Goal: Task Accomplishment & Management: Manage account settings

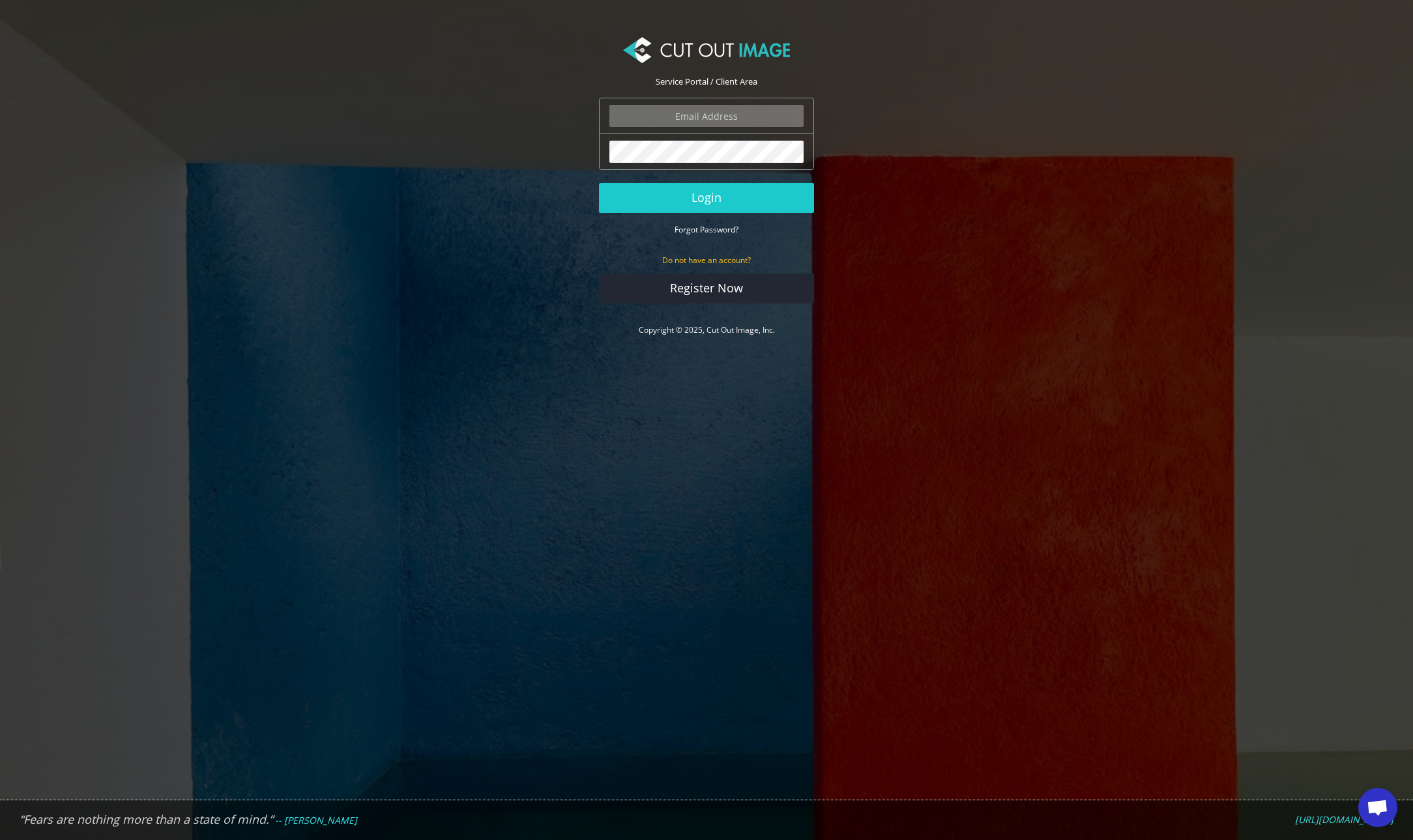
click at [693, 124] on input "email" at bounding box center [706, 116] width 194 height 22
type input "ryan.alioto@boombah.com"
click at [719, 192] on button "Login" at bounding box center [706, 198] width 215 height 30
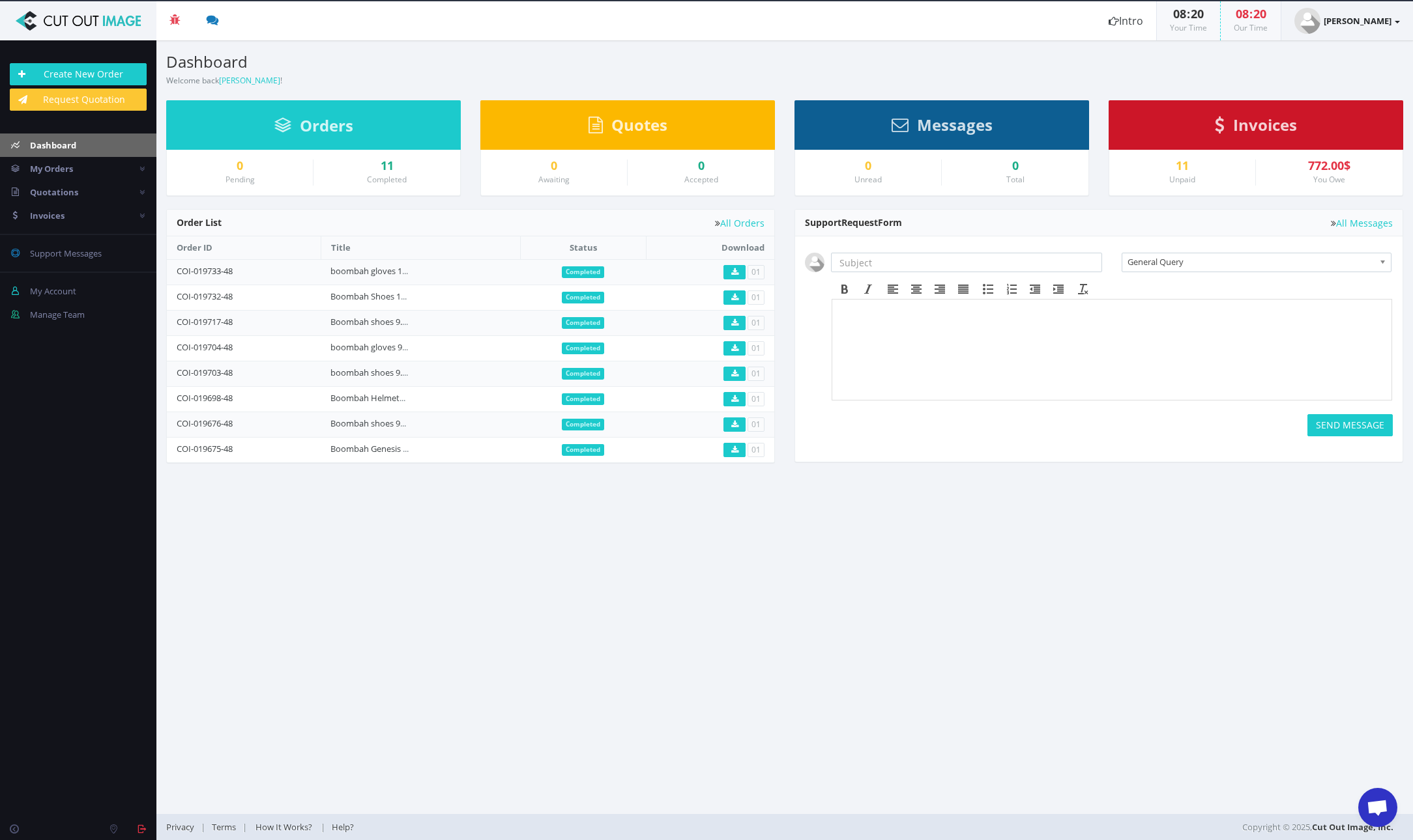
click at [1405, 23] on link "[PERSON_NAME]" at bounding box center [1346, 20] width 131 height 39
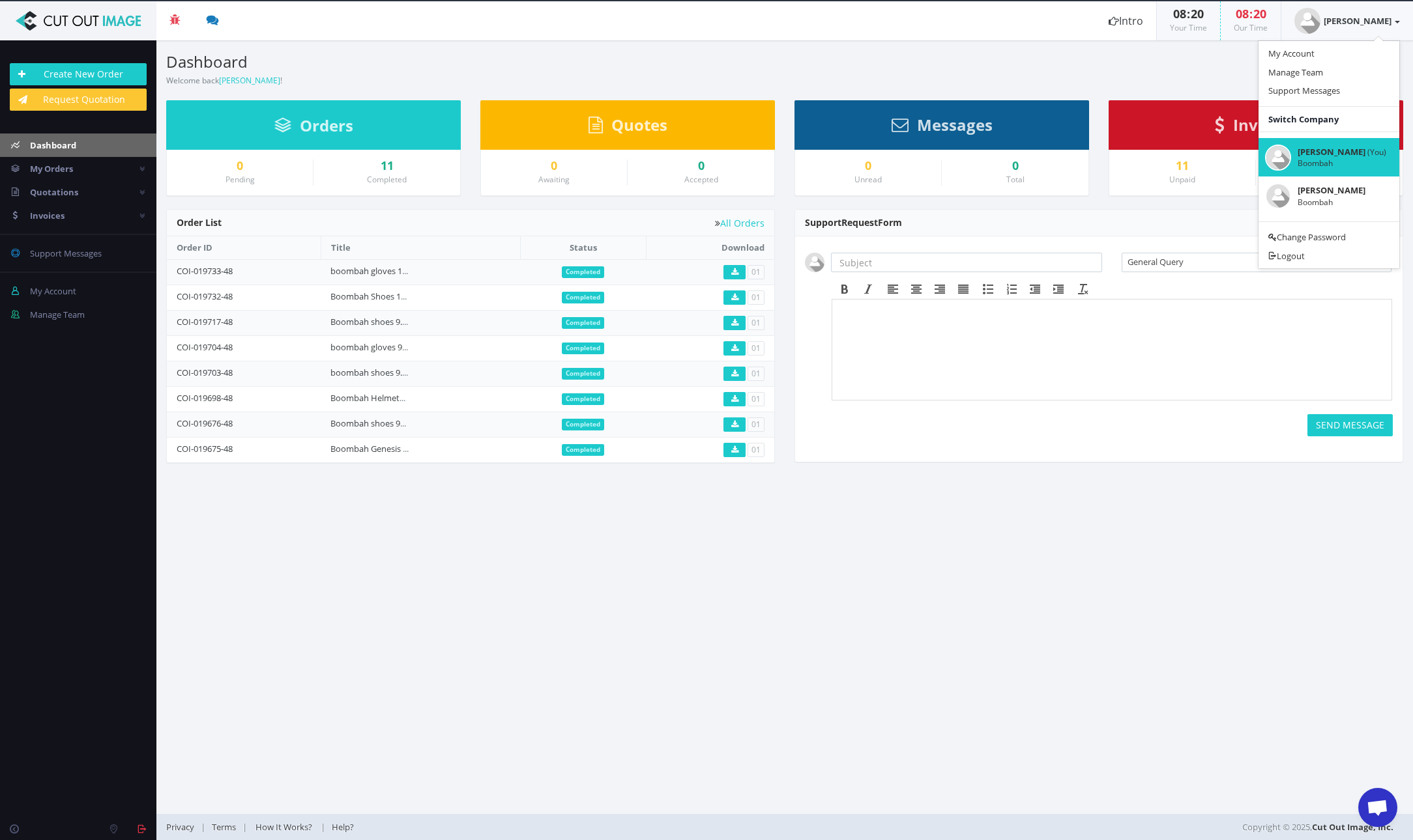
click at [1226, 67] on section "Dashboard Welcome back Ryan Alioto ! Create New Order" at bounding box center [785, 64] width 1257 height 47
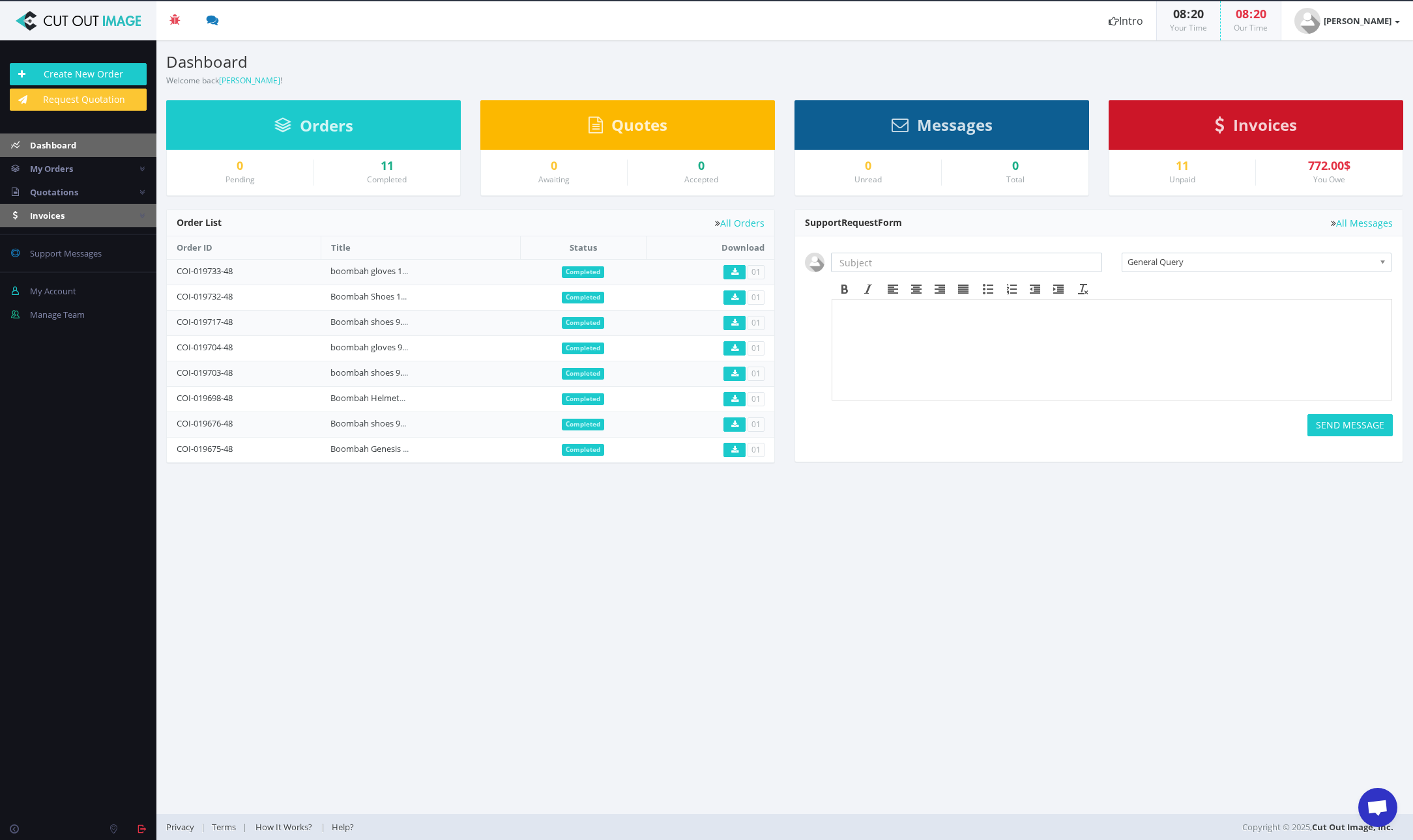
click at [64, 213] on span "Invoices" at bounding box center [46, 216] width 34 height 12
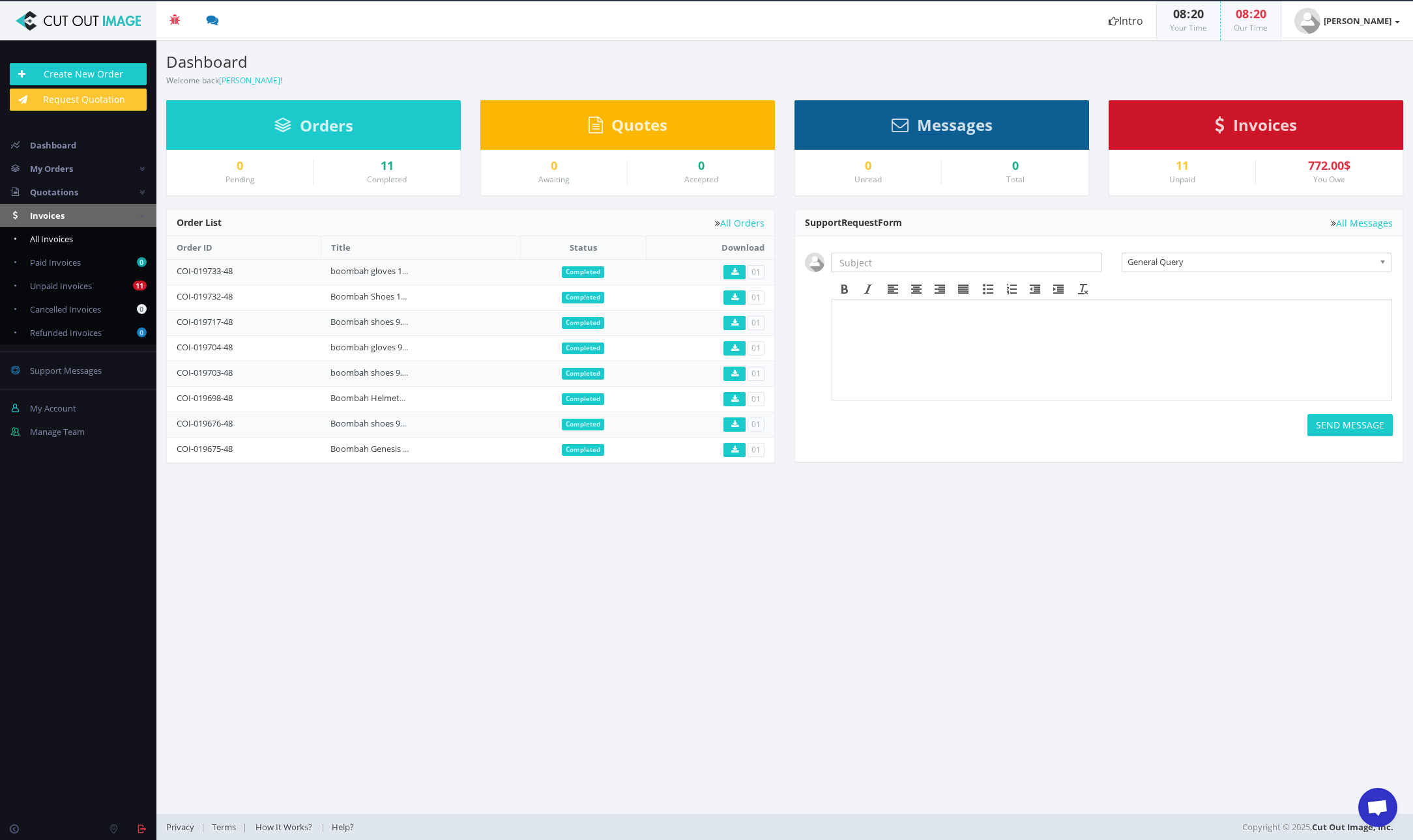
click at [67, 237] on span "All Invoices" at bounding box center [51, 239] width 43 height 12
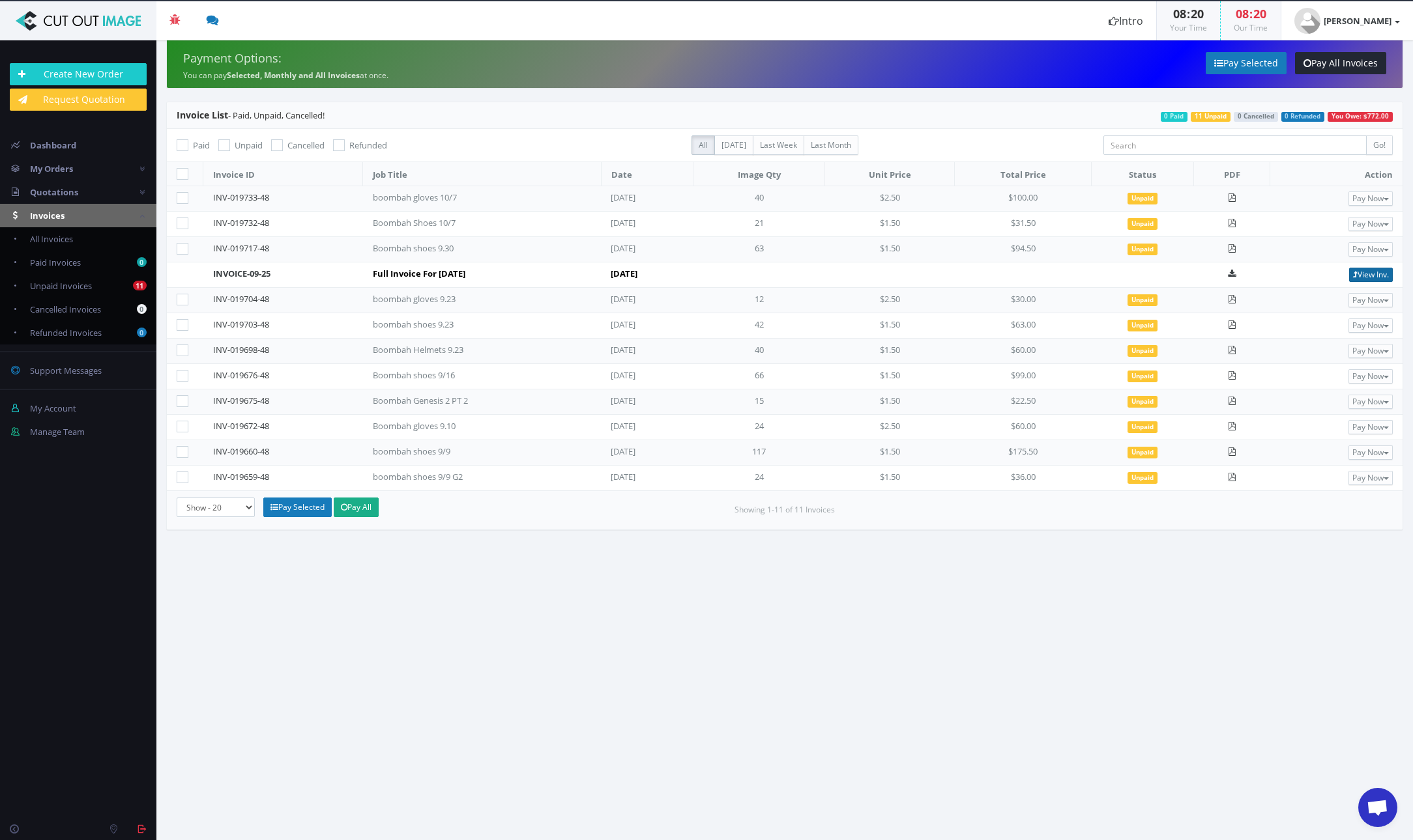
click at [1370, 274] on link "View Inv." at bounding box center [1370, 274] width 43 height 14
click at [65, 154] on link "Dashboard" at bounding box center [78, 144] width 156 height 23
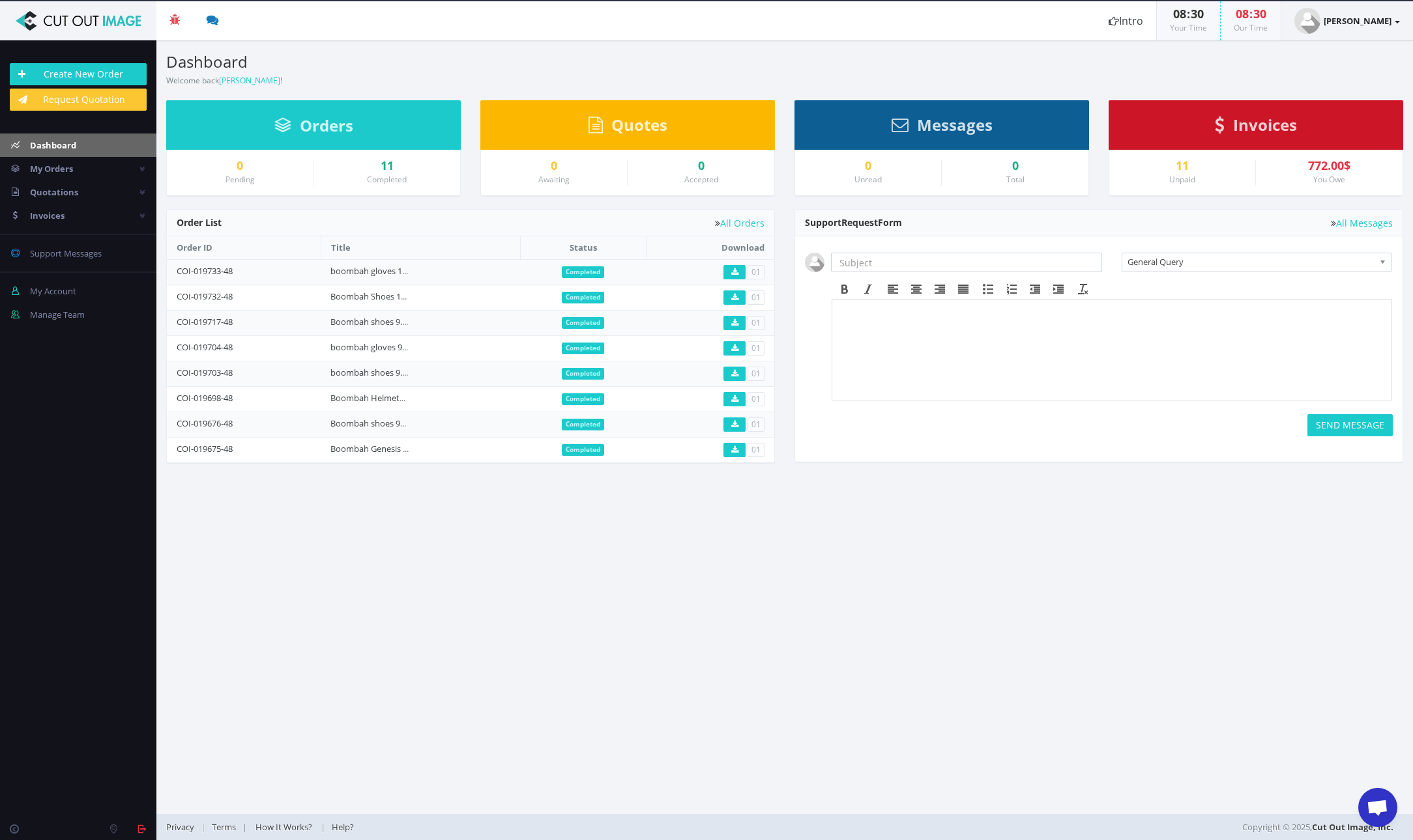
click at [1380, 23] on strong "[PERSON_NAME]" at bounding box center [1357, 20] width 68 height 12
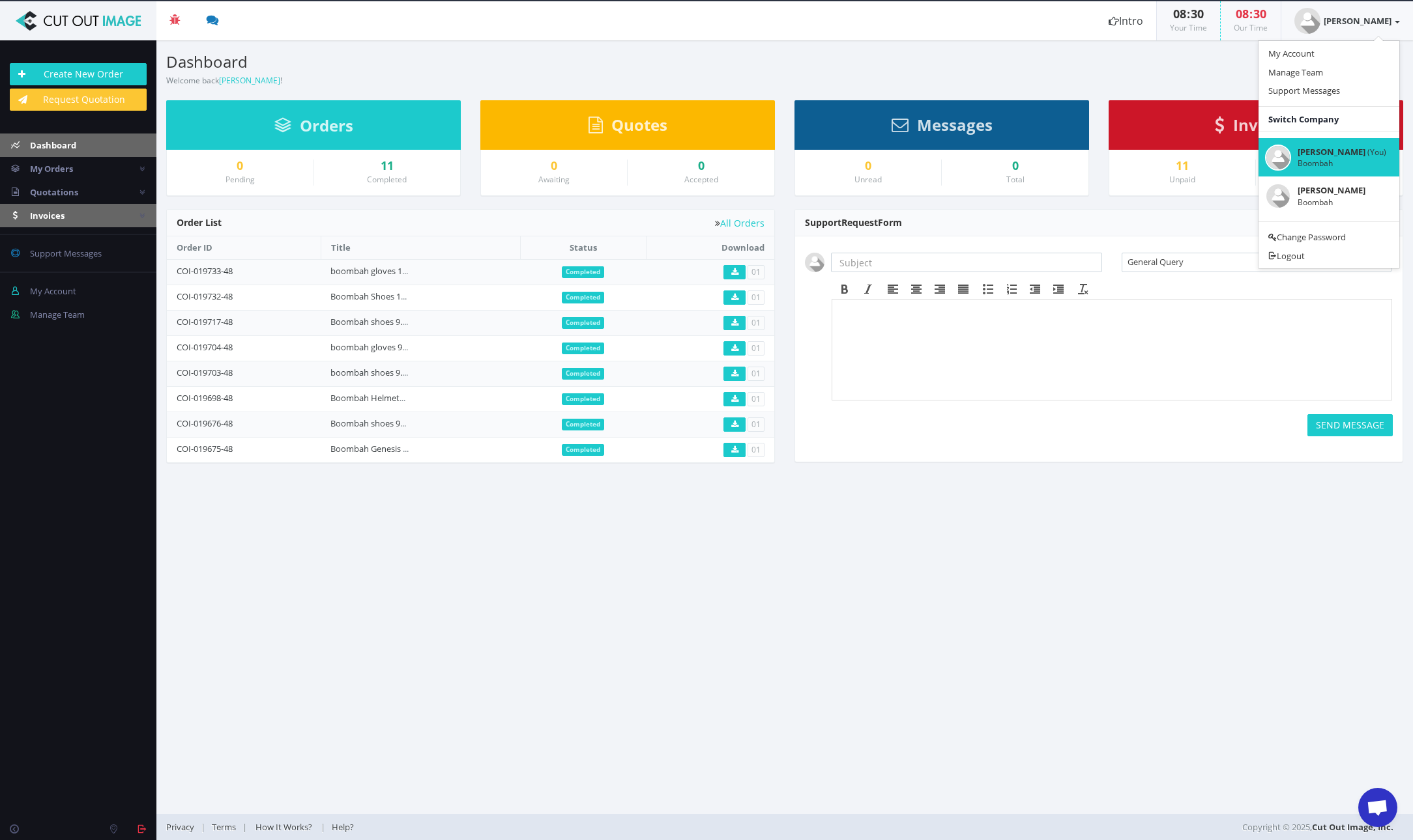
click at [53, 207] on link "Invoices" at bounding box center [78, 215] width 156 height 23
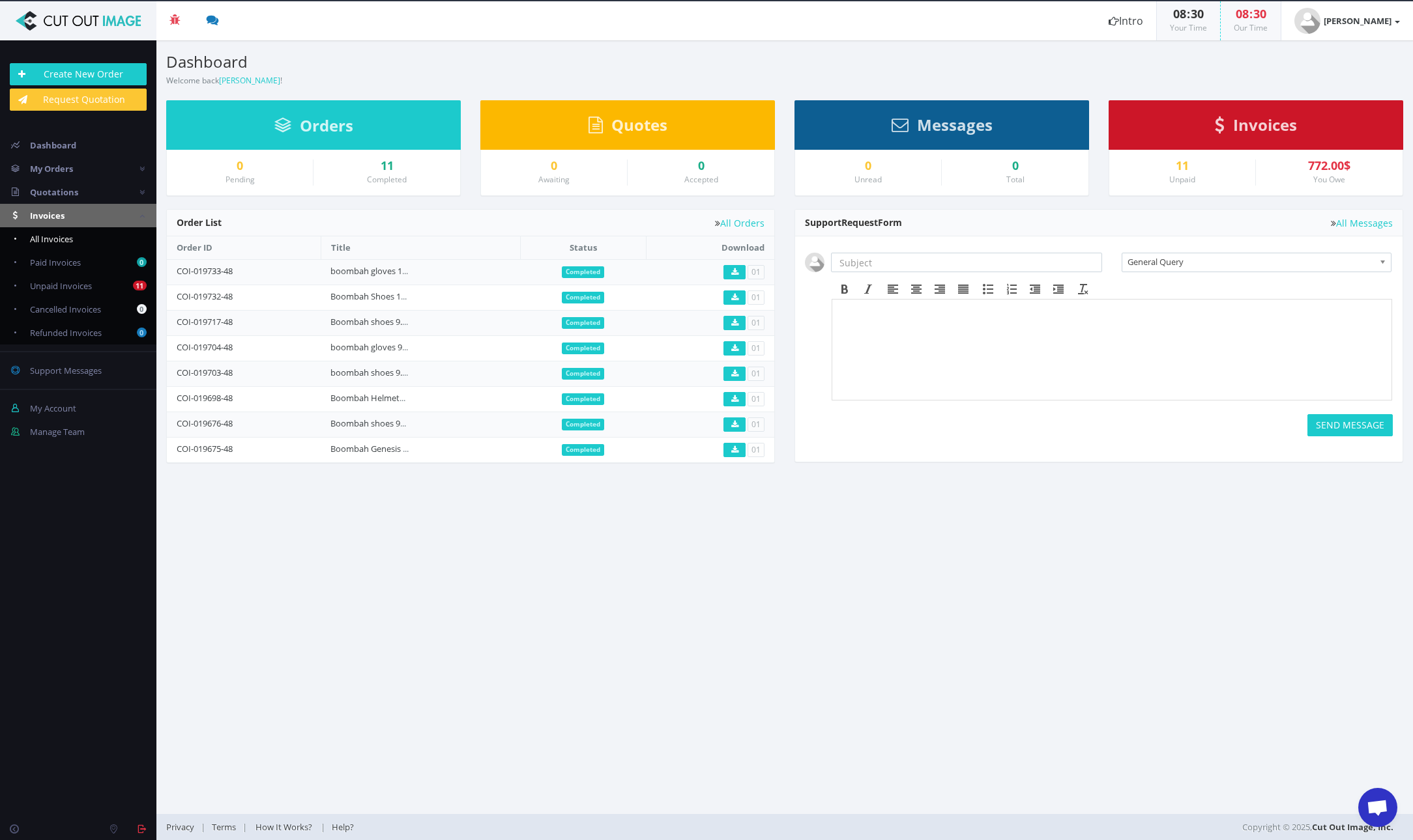
click at [64, 241] on span "All Invoices" at bounding box center [51, 239] width 43 height 12
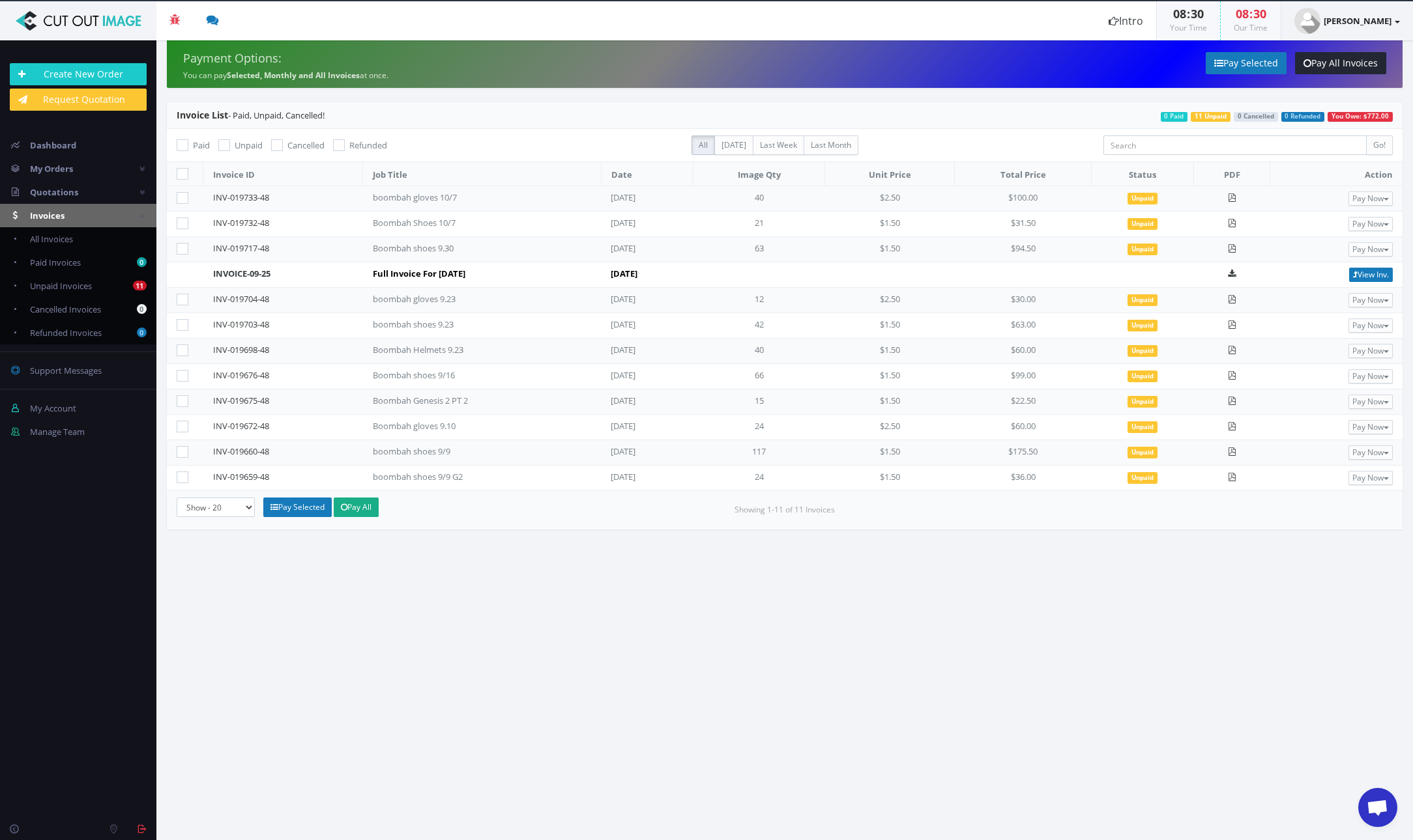
click at [1382, 28] on link "[PERSON_NAME]" at bounding box center [1346, 20] width 131 height 39
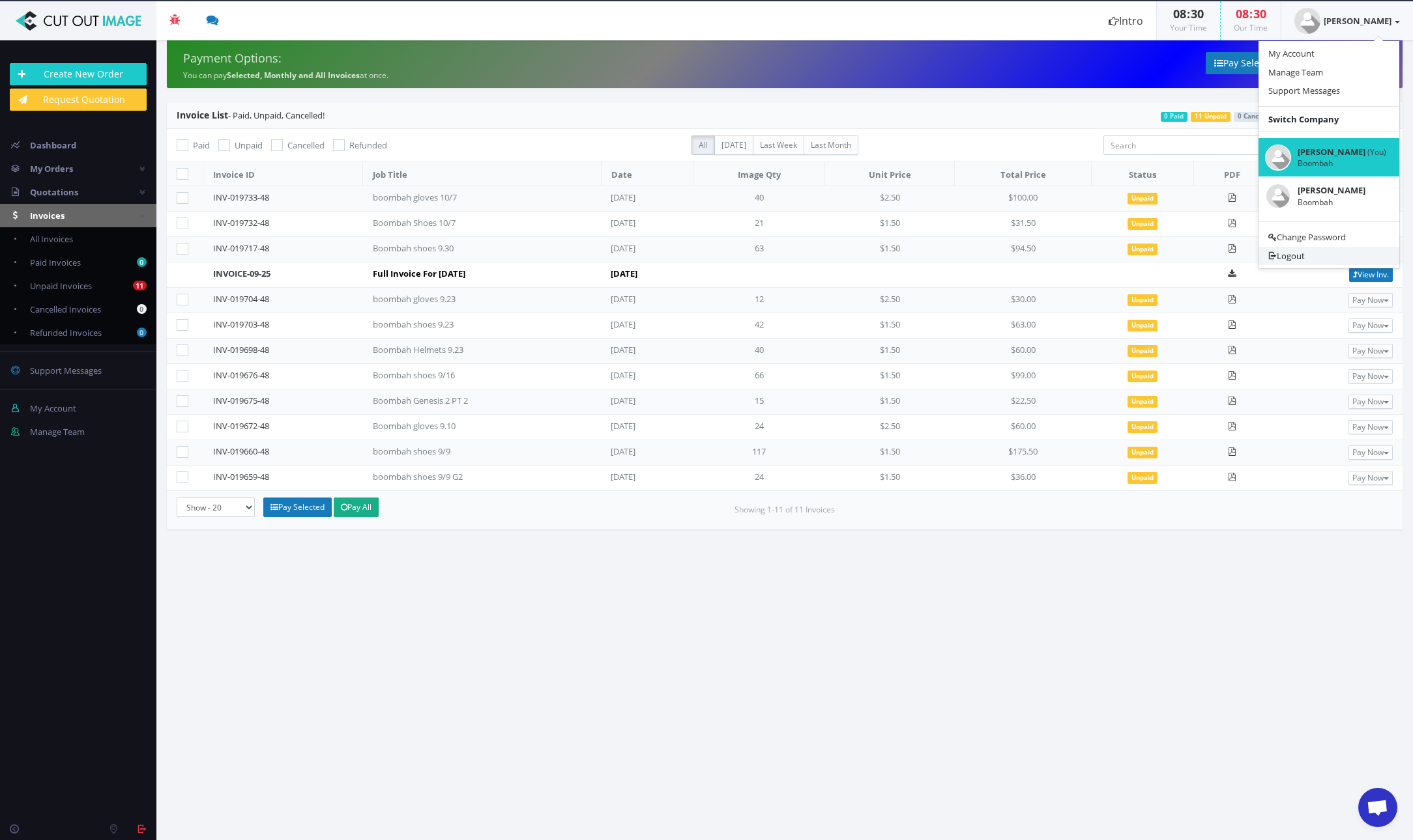
click at [1320, 259] on link "Logout" at bounding box center [1329, 256] width 141 height 19
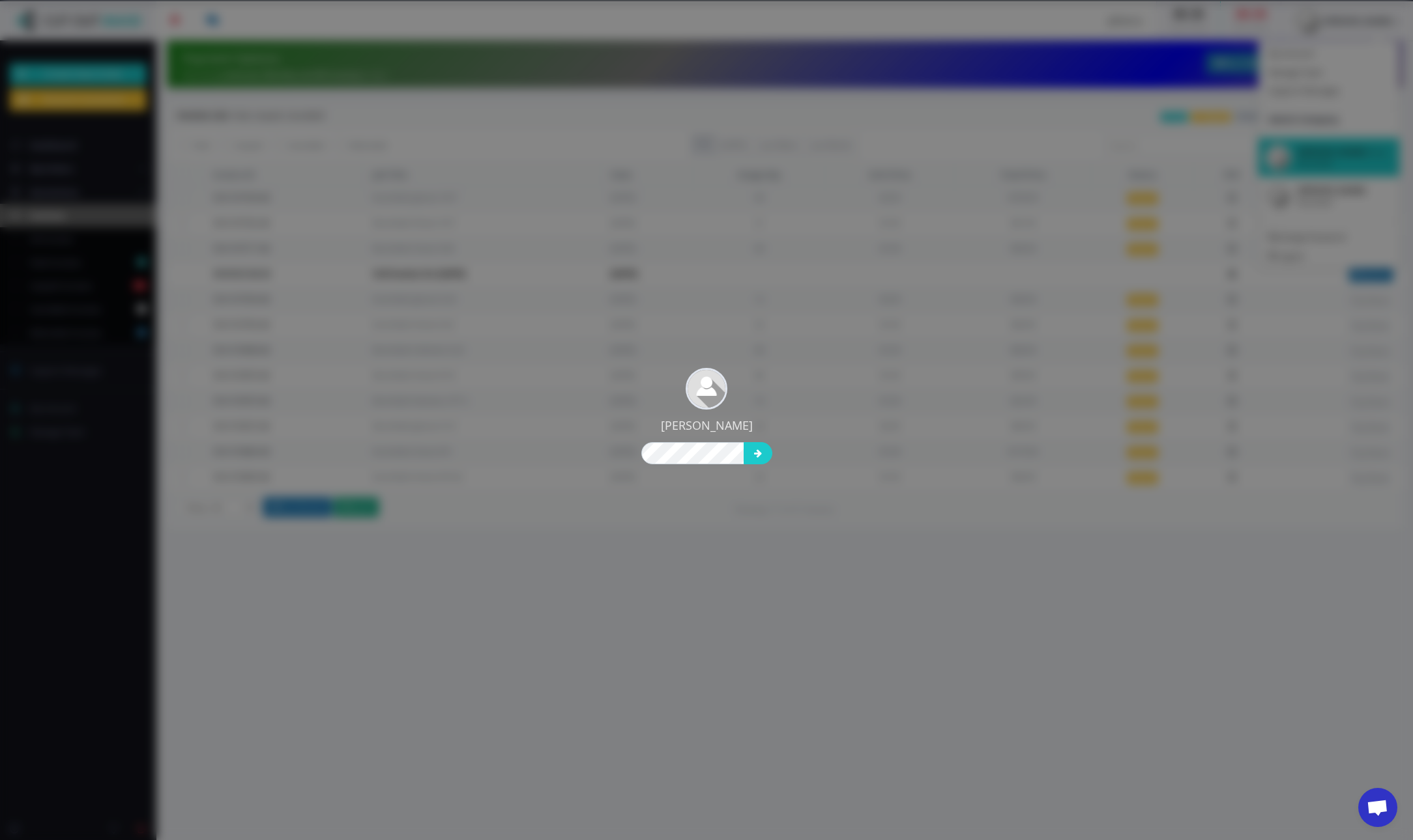
click at [794, 382] on div "[PERSON_NAME]" at bounding box center [706, 420] width 1413 height 840
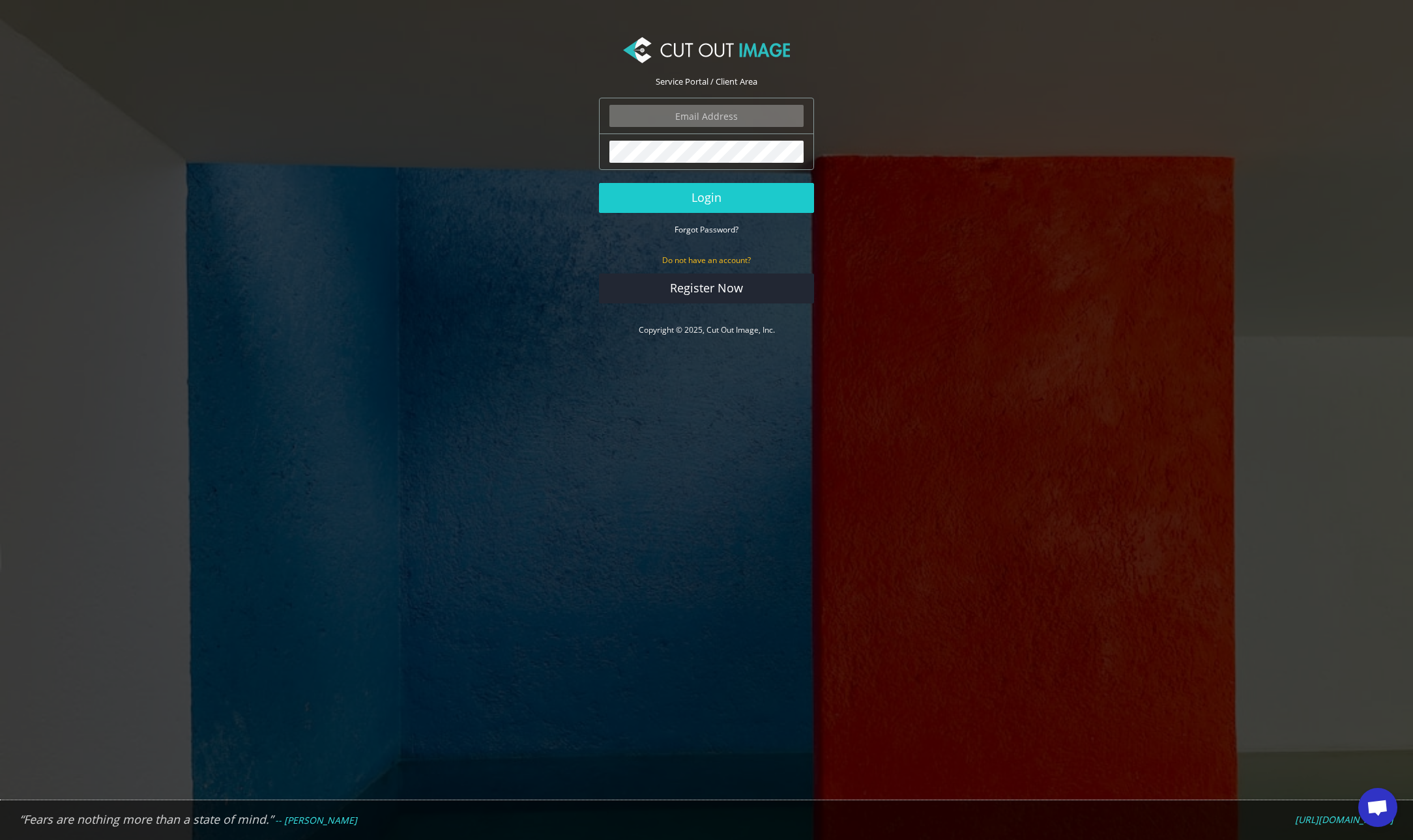
type input "ryan.alioto@boombah.com"
click at [713, 199] on button "Login" at bounding box center [706, 198] width 215 height 30
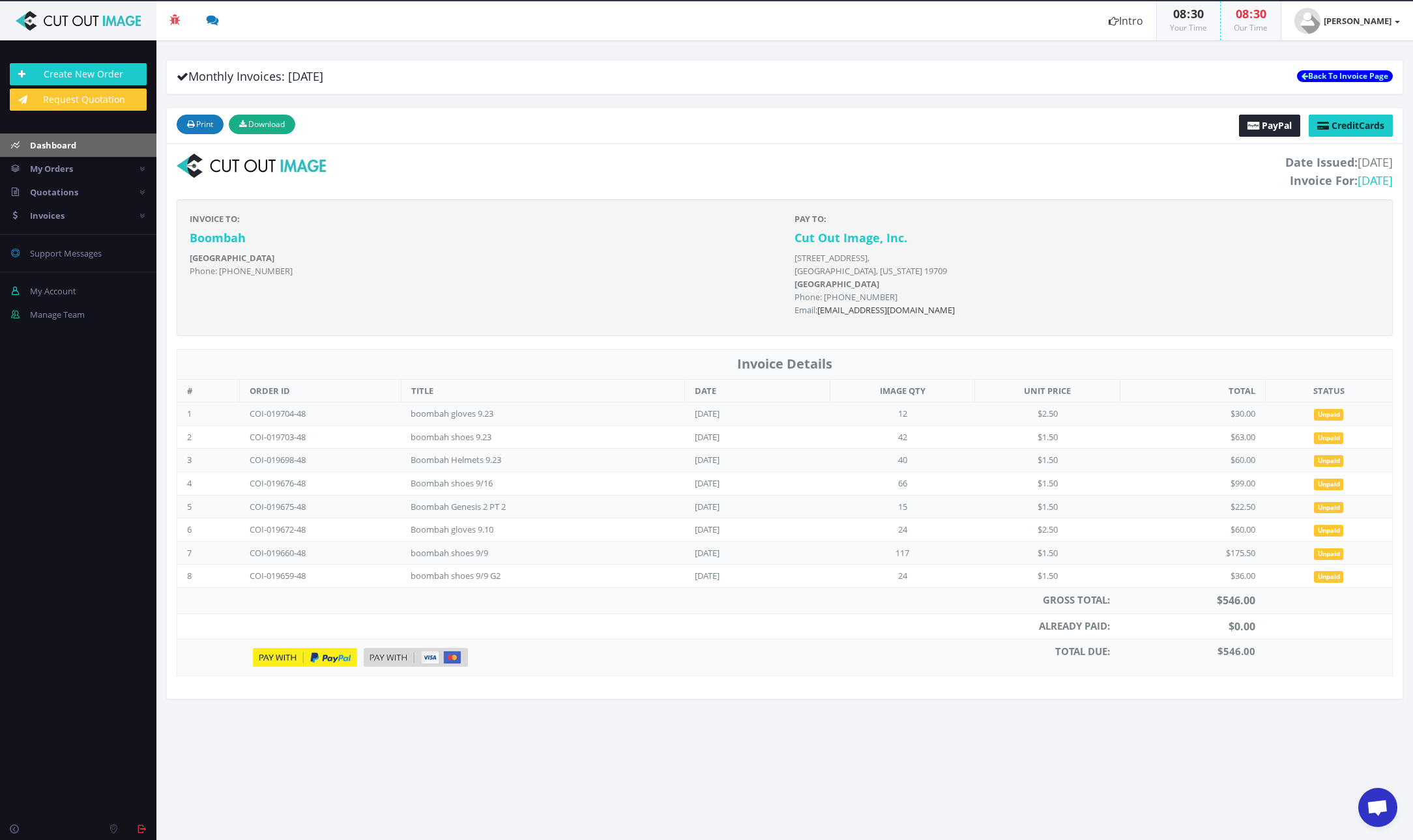
click at [41, 140] on span "Dashboard" at bounding box center [53, 145] width 46 height 12
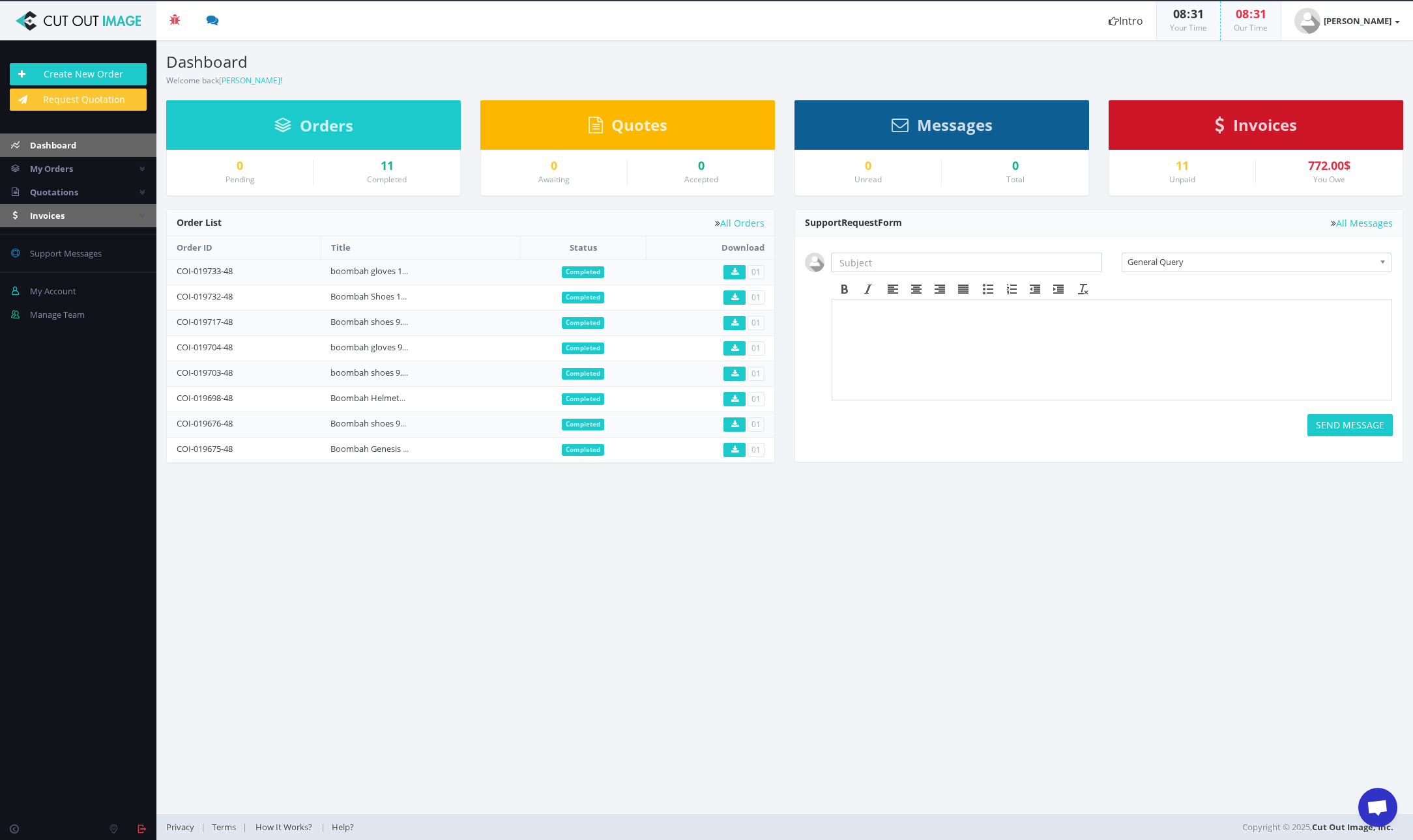
click at [47, 223] on link "Invoices" at bounding box center [78, 215] width 156 height 23
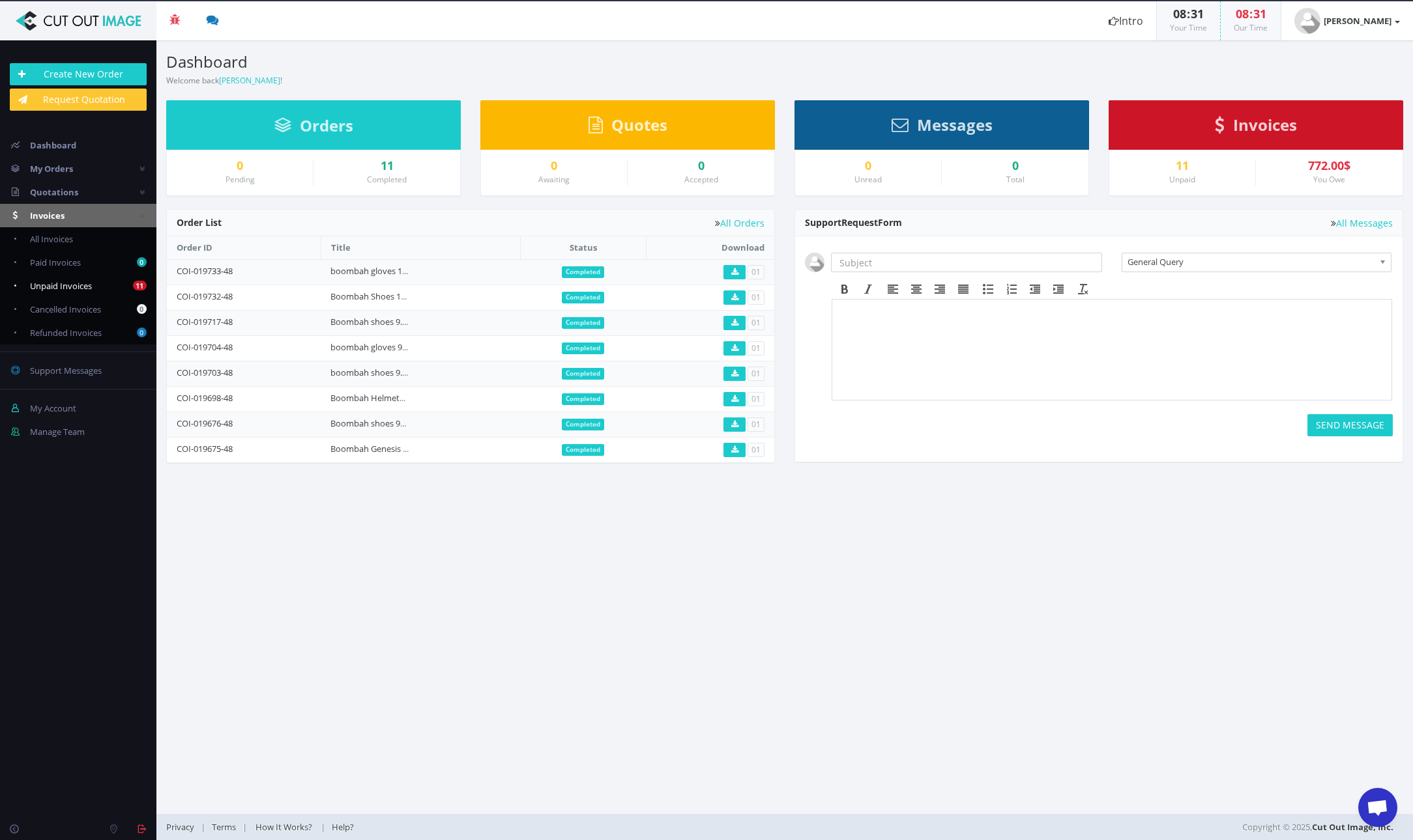
click at [34, 288] on span "Unpaid Invoices" at bounding box center [60, 286] width 62 height 12
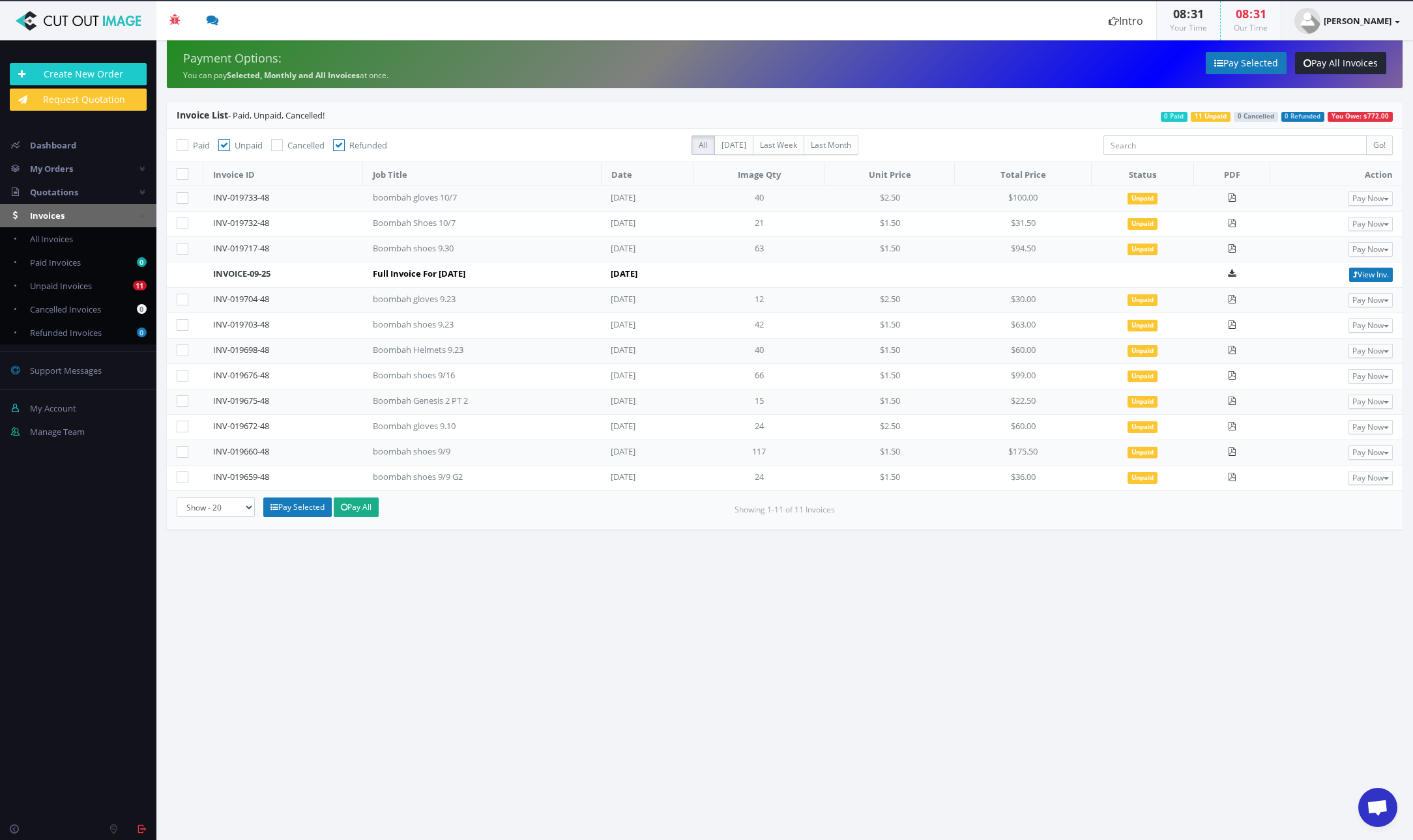
click at [1358, 11] on link "[PERSON_NAME]" at bounding box center [1346, 20] width 131 height 39
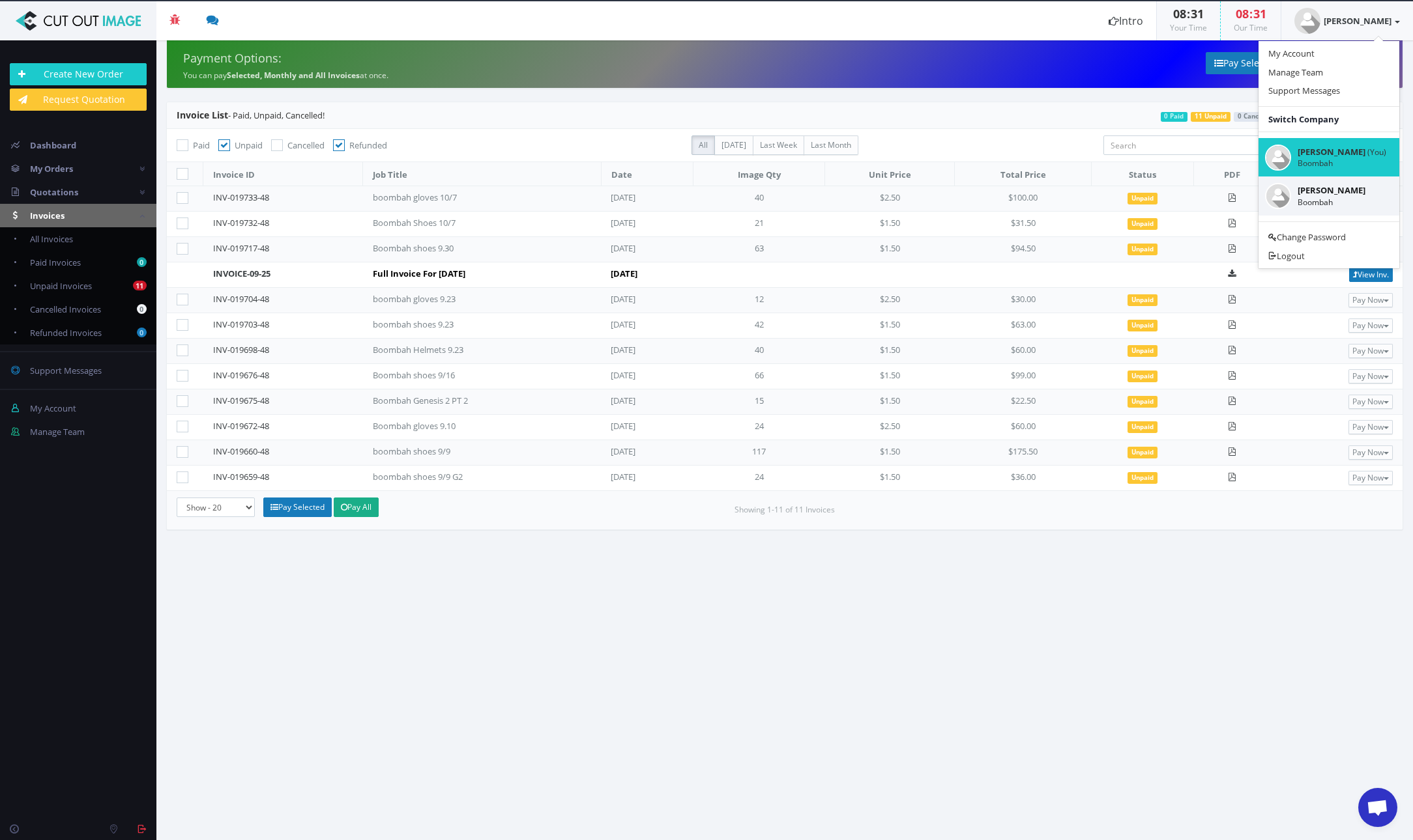
click at [1330, 199] on small "Boombah" at bounding box center [1342, 203] width 89 height 11
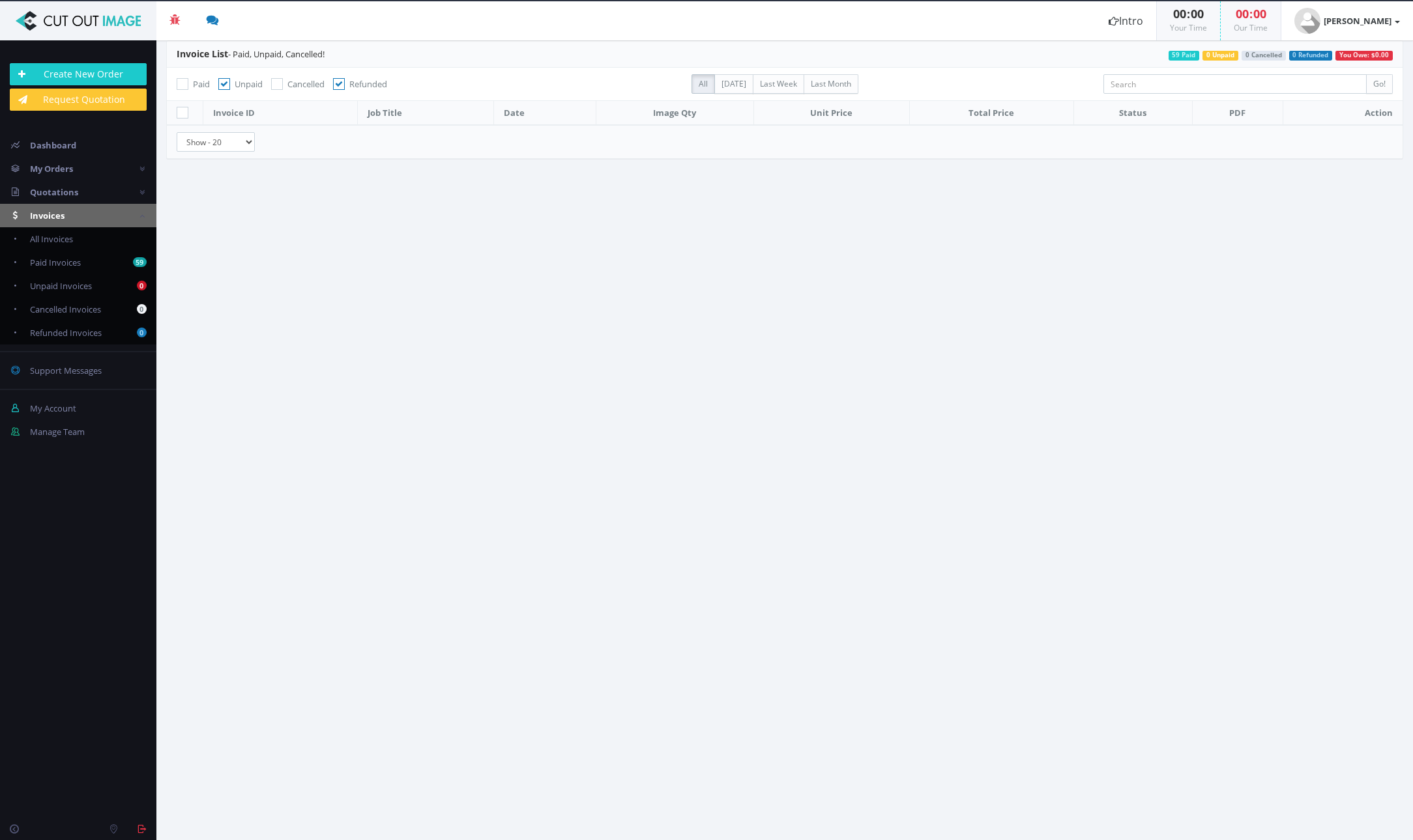
checkbox input "true"
click at [58, 266] on span "Paid Invoices" at bounding box center [55, 262] width 51 height 12
checkbox input "true"
checkbox input "false"
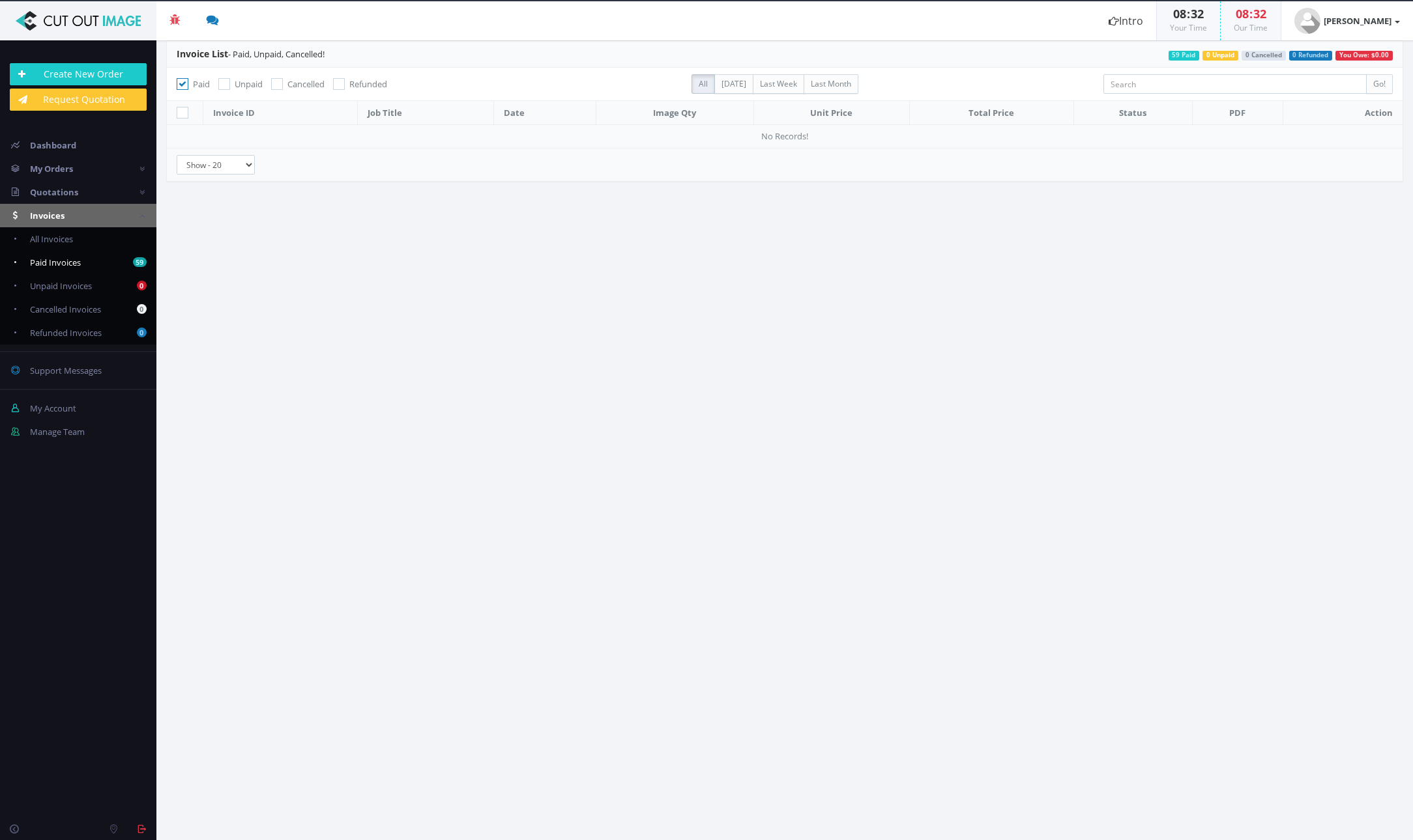
checkbox input "false"
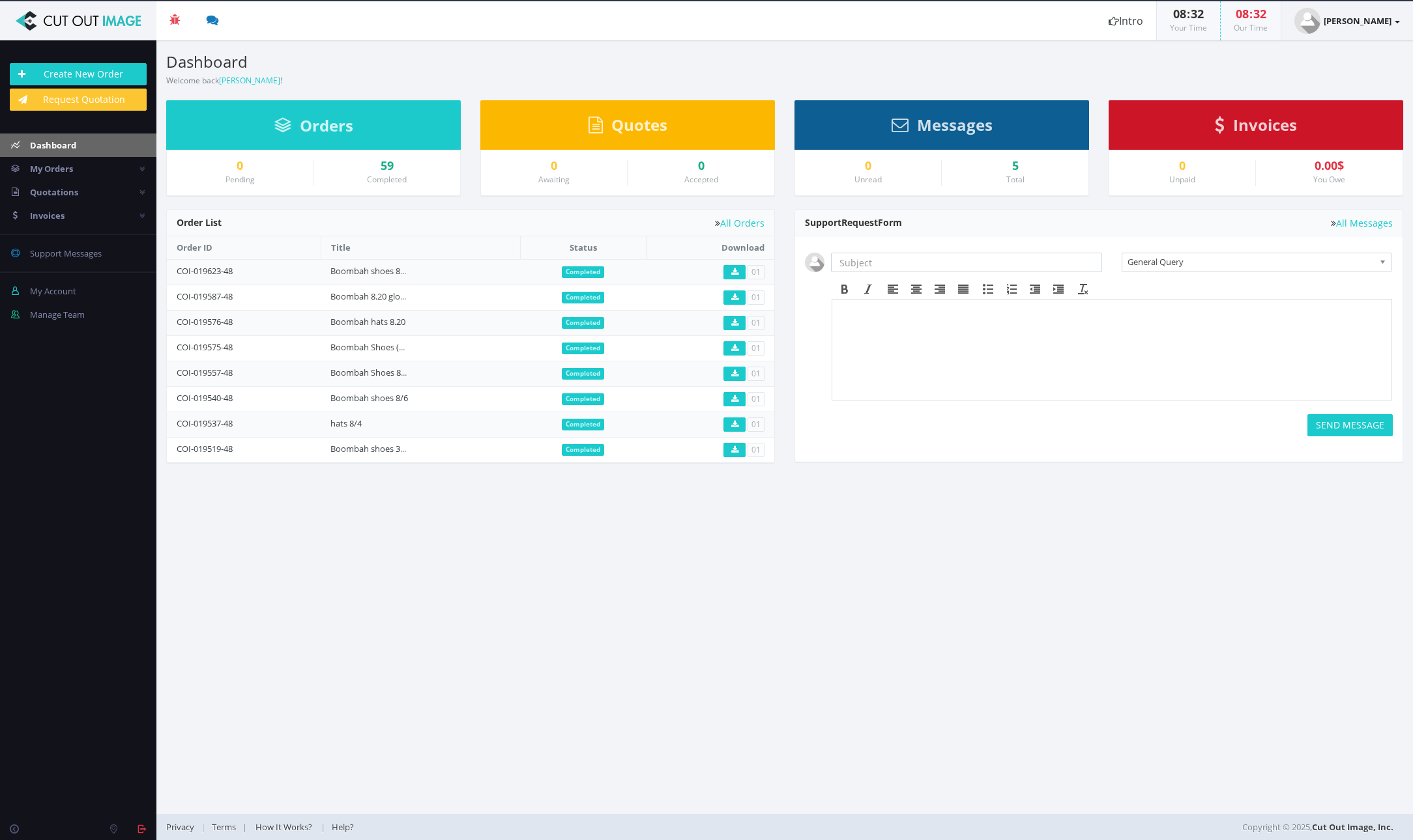
click at [1383, 19] on strong "[PERSON_NAME]" at bounding box center [1357, 20] width 68 height 12
